Goal: Information Seeking & Learning: Learn about a topic

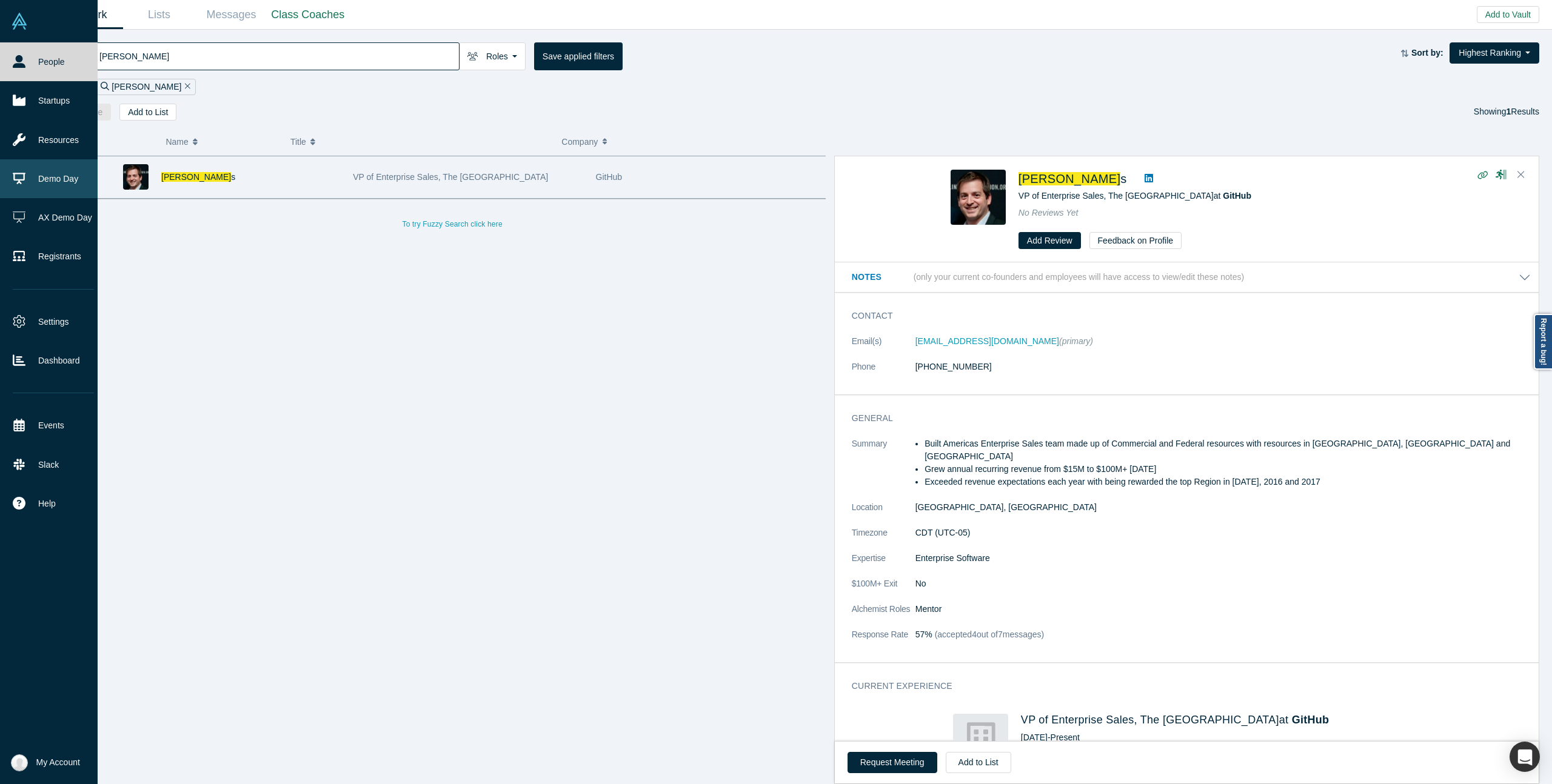
click at [17, 189] on link "Demo Day" at bounding box center [53, 178] width 107 height 39
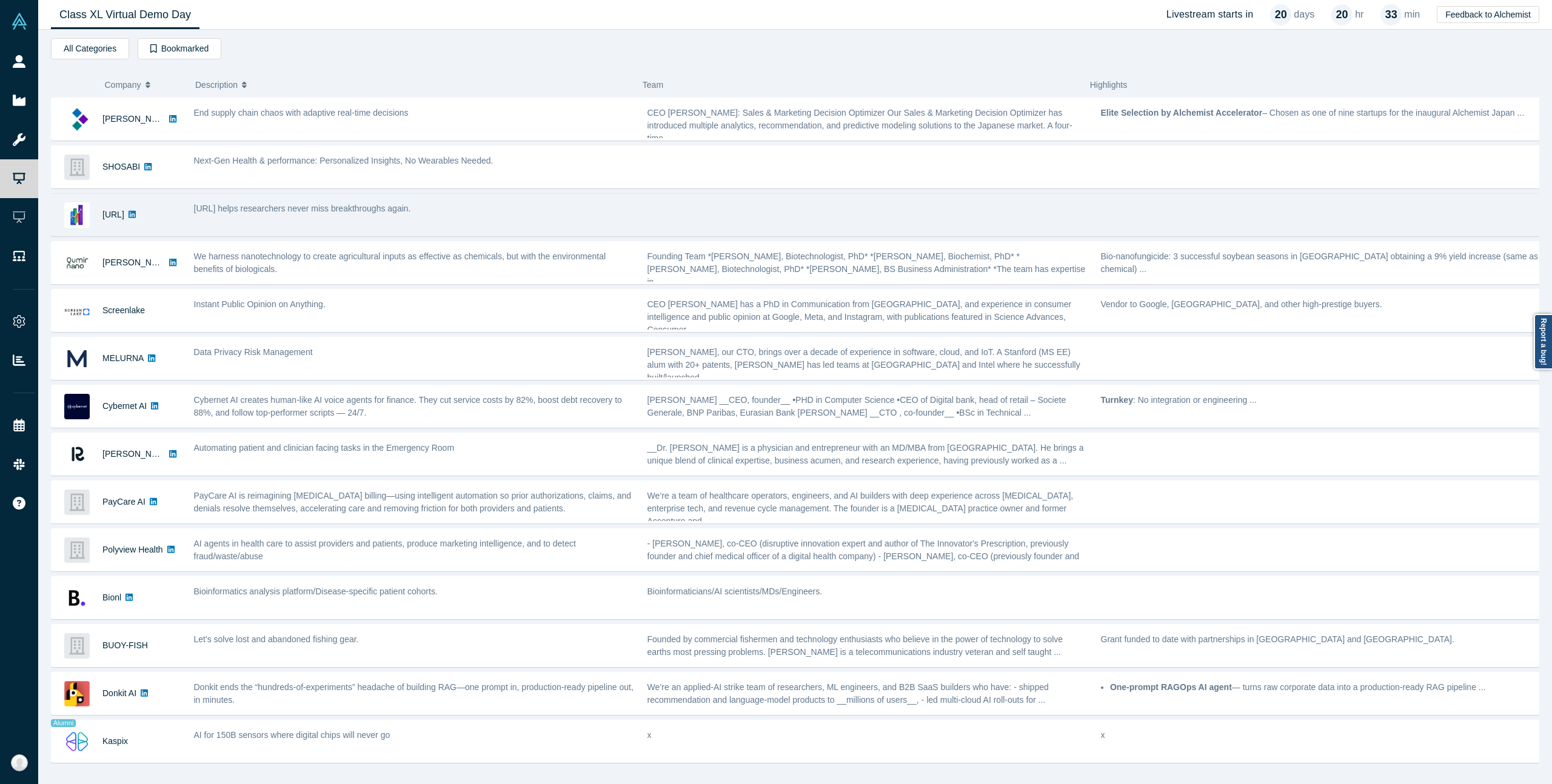
click at [178, 217] on div "[URL]" at bounding box center [117, 215] width 130 height 42
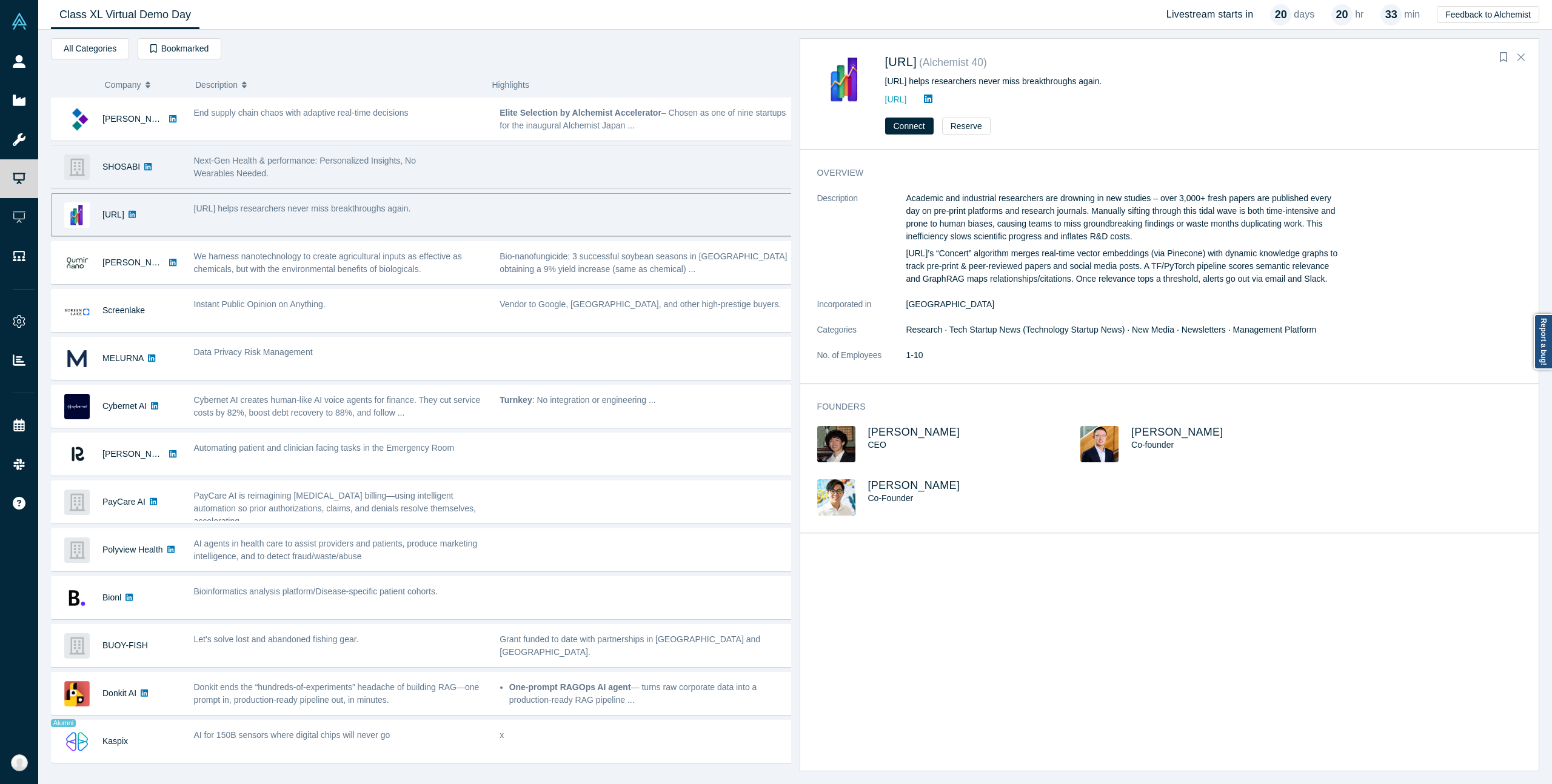
click at [361, 182] on div "Next-Gen Health & performance: Personalized Insights, No Wearables Needed." at bounding box center [341, 167] width 306 height 38
